Goal: Navigation & Orientation: Find specific page/section

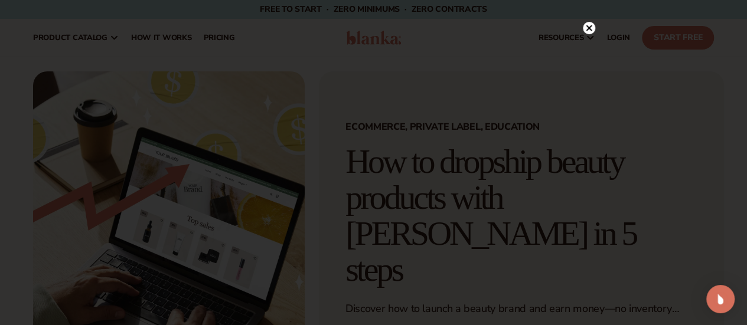
click at [584, 28] on circle at bounding box center [589, 28] width 12 height 12
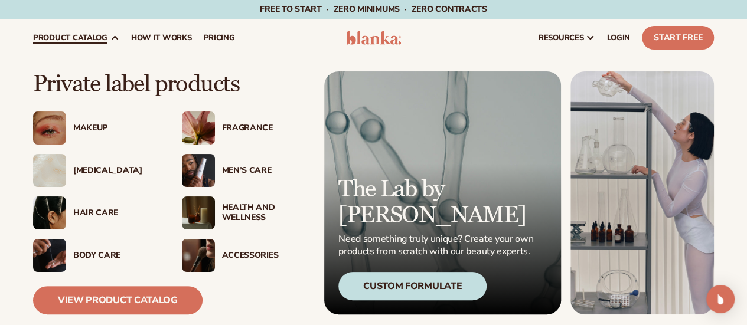
click at [198, 177] on img at bounding box center [198, 170] width 33 height 33
click at [207, 129] on img at bounding box center [198, 128] width 33 height 33
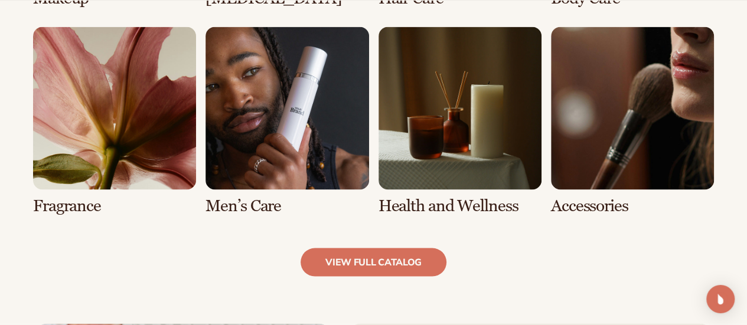
scroll to position [1063, 0]
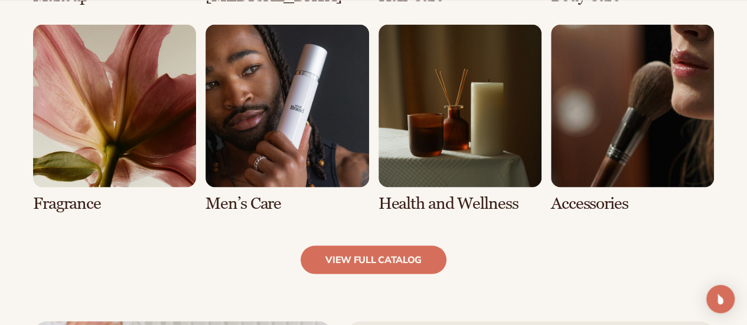
click at [99, 182] on link "5 / 8" at bounding box center [114, 118] width 163 height 188
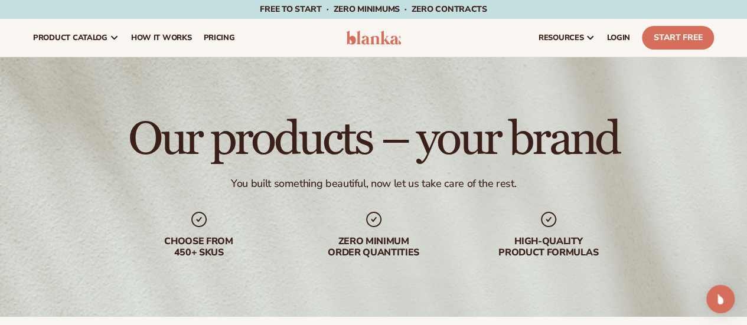
click at [196, 220] on icon at bounding box center [199, 219] width 19 height 19
click at [382, 218] on icon at bounding box center [373, 219] width 19 height 19
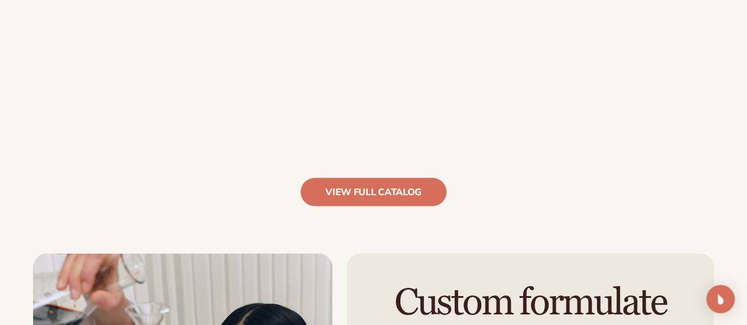
scroll to position [1181, 0]
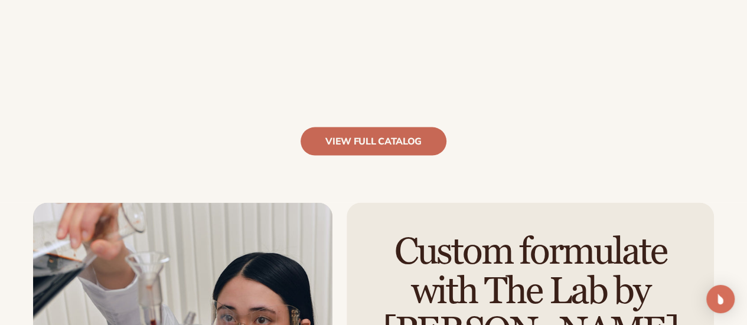
click at [378, 149] on link "view full catalog" at bounding box center [374, 142] width 146 height 28
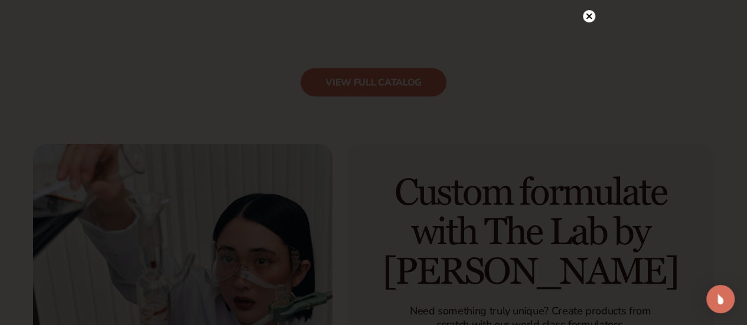
scroll to position [0, 0]
click at [589, 26] on circle at bounding box center [589, 28] width 12 height 12
